Goal: Transaction & Acquisition: Purchase product/service

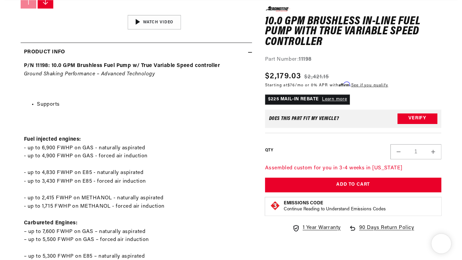
scroll to position [0, 0]
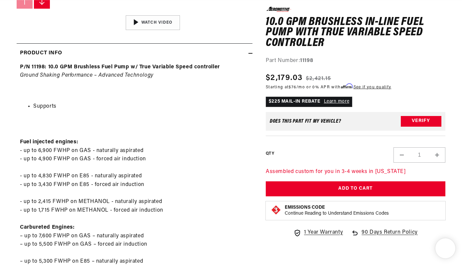
click at [323, 181] on div "Assembled custom for you in 3-4 weeks in [US_STATE] Add to Cart Add to Cart Pro…" at bounding box center [356, 181] width 180 height 29
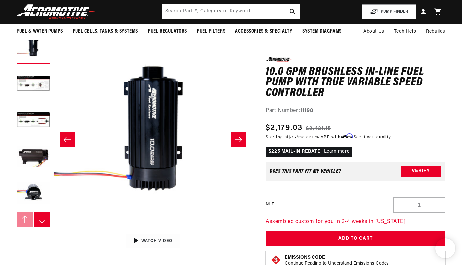
scroll to position [0, 755]
click at [26, 85] on button "Load image 2 in gallery view" at bounding box center [33, 83] width 33 height 33
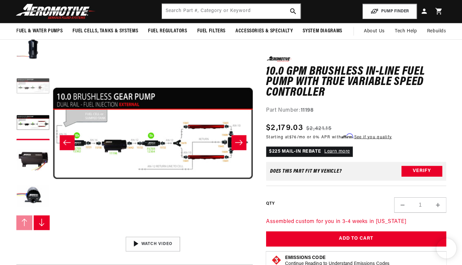
scroll to position [59, 0]
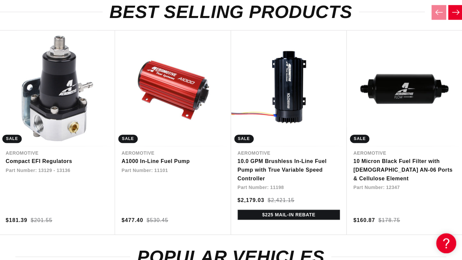
scroll to position [474, 0]
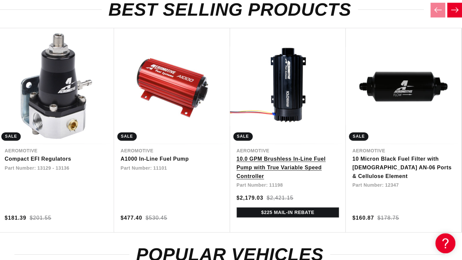
click at [309, 155] on link "10.0 GPM Brushless In-Line Fuel Pump with True Variable Speed Controller" at bounding box center [289, 168] width 102 height 26
